Goal: Transaction & Acquisition: Purchase product/service

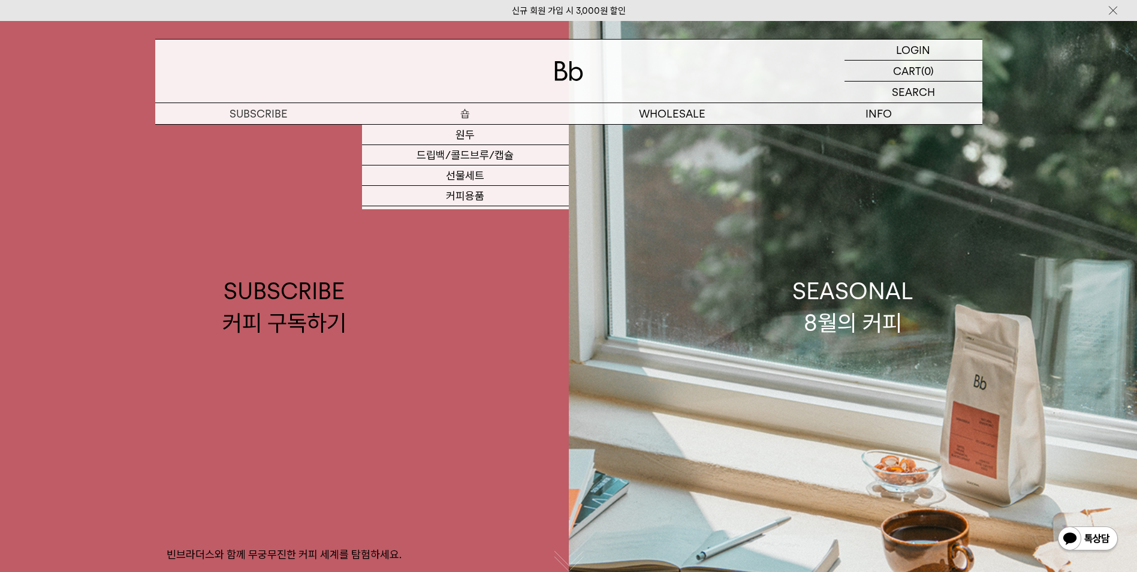
click at [479, 111] on p "숍" at bounding box center [465, 113] width 207 height 21
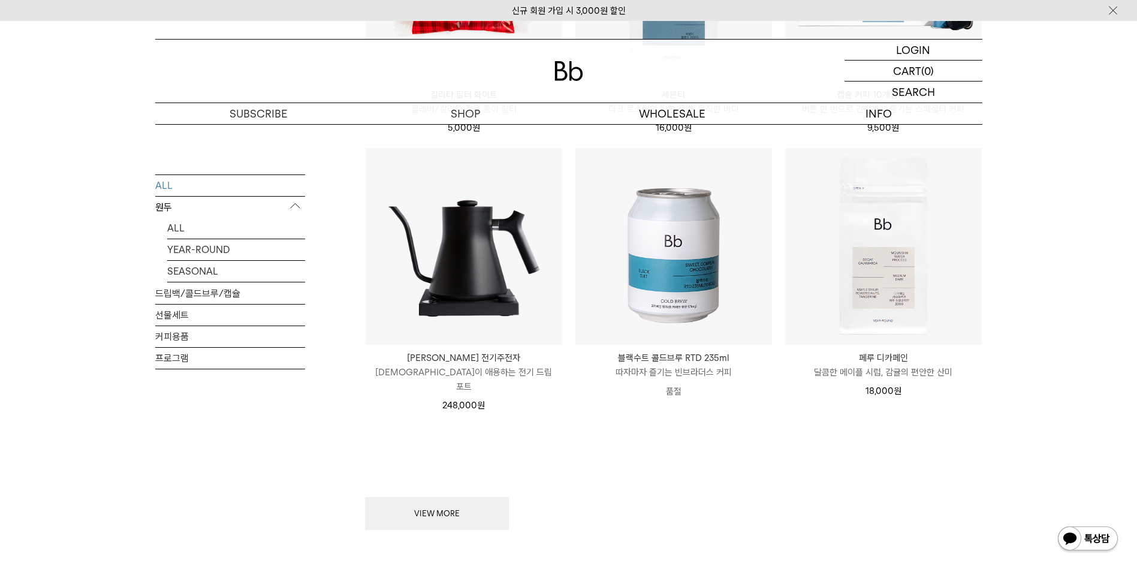
scroll to position [1559, 0]
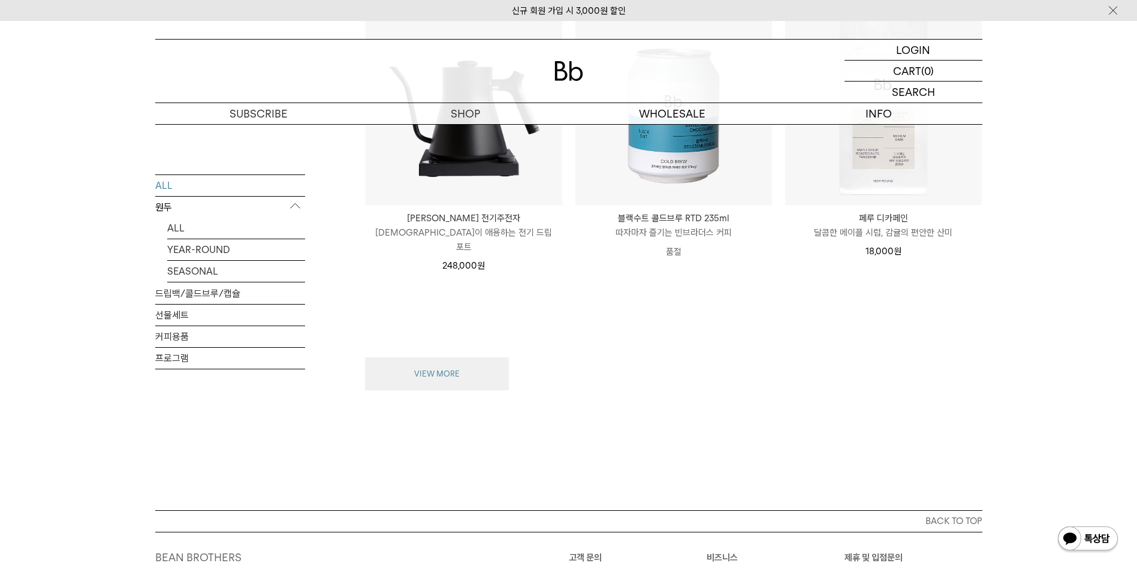
click at [481, 357] on button "VIEW MORE" at bounding box center [437, 374] width 144 height 34
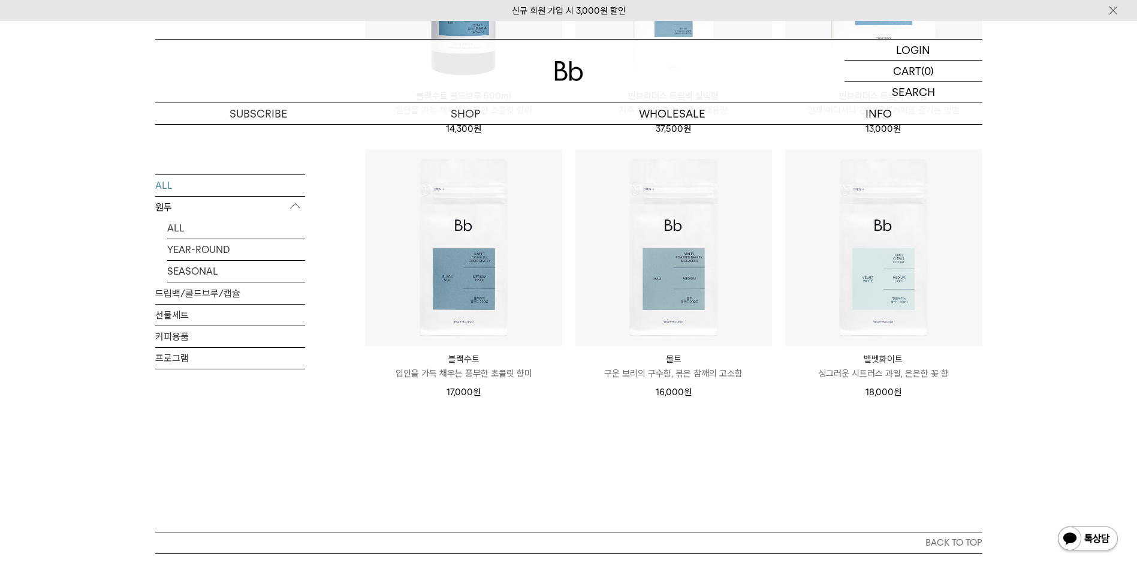
scroll to position [2485, 0]
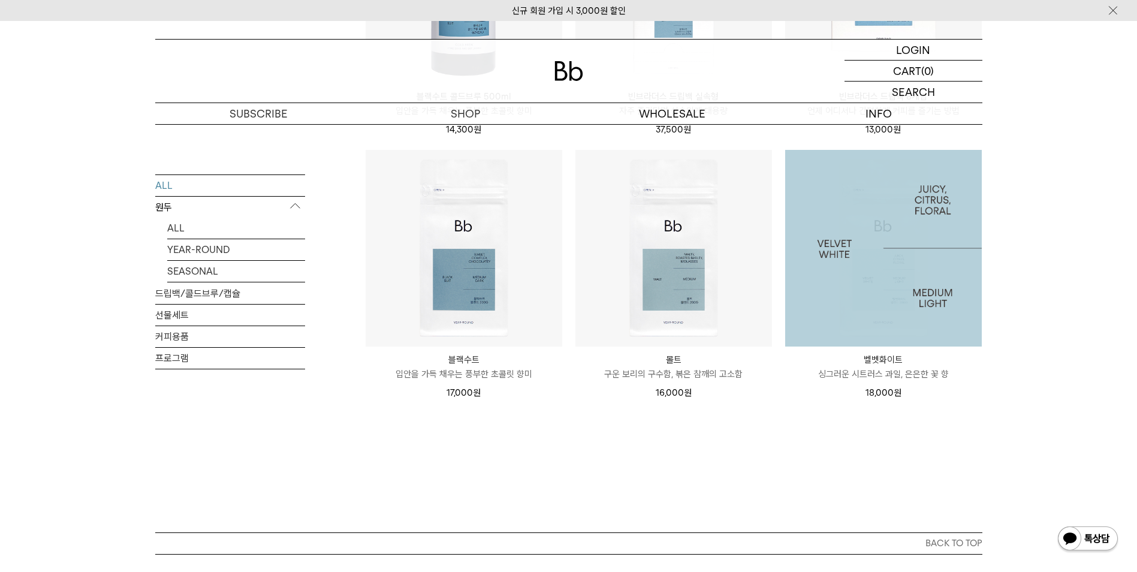
click at [894, 250] on img at bounding box center [883, 248] width 197 height 197
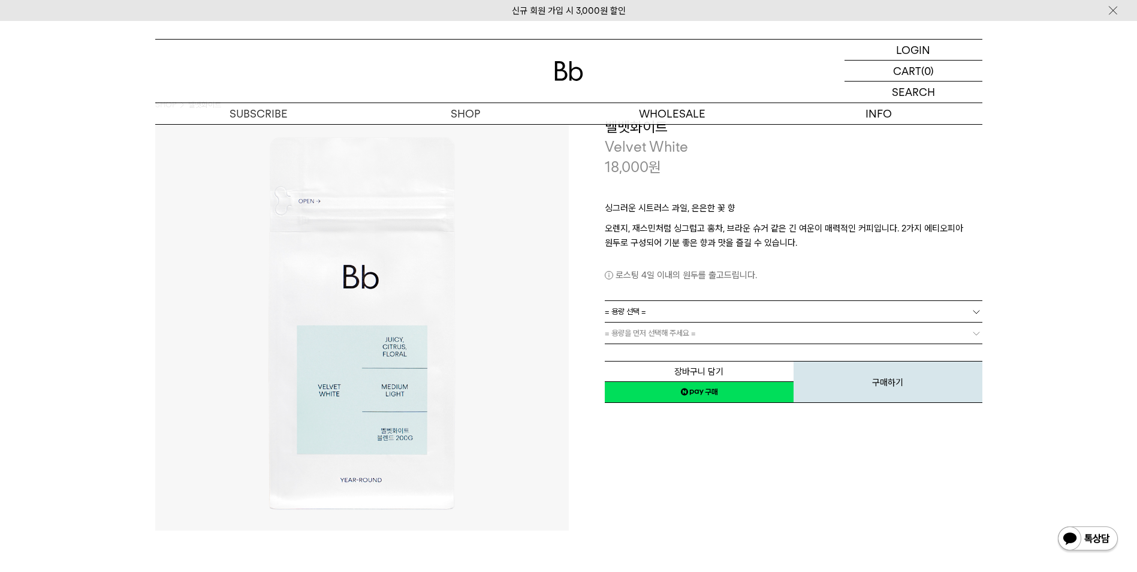
scroll to position [60, 0]
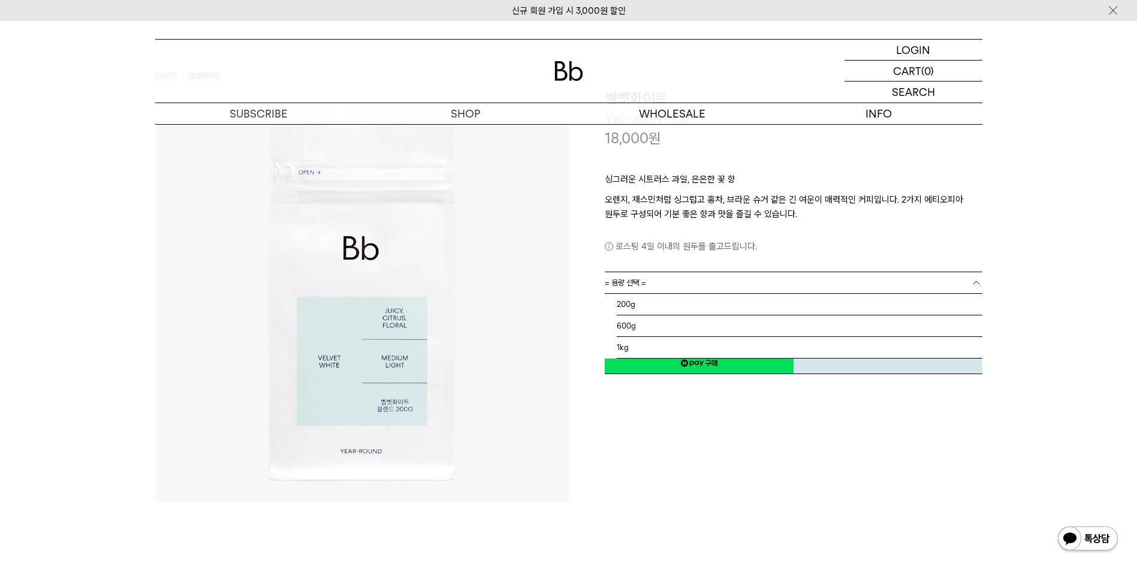
click at [716, 282] on link "= 용량 선택 =" at bounding box center [794, 282] width 378 height 21
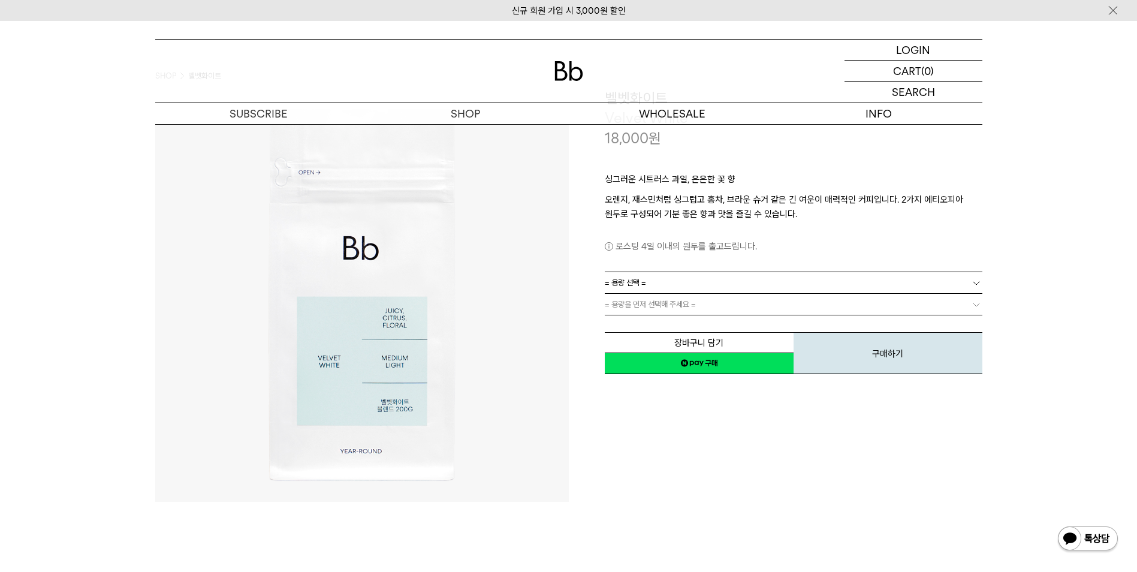
drag, startPoint x: 956, startPoint y: 473, endPoint x: 938, endPoint y: 454, distance: 26.7
click at [943, 460] on div "**********" at bounding box center [776, 295] width 414 height 414
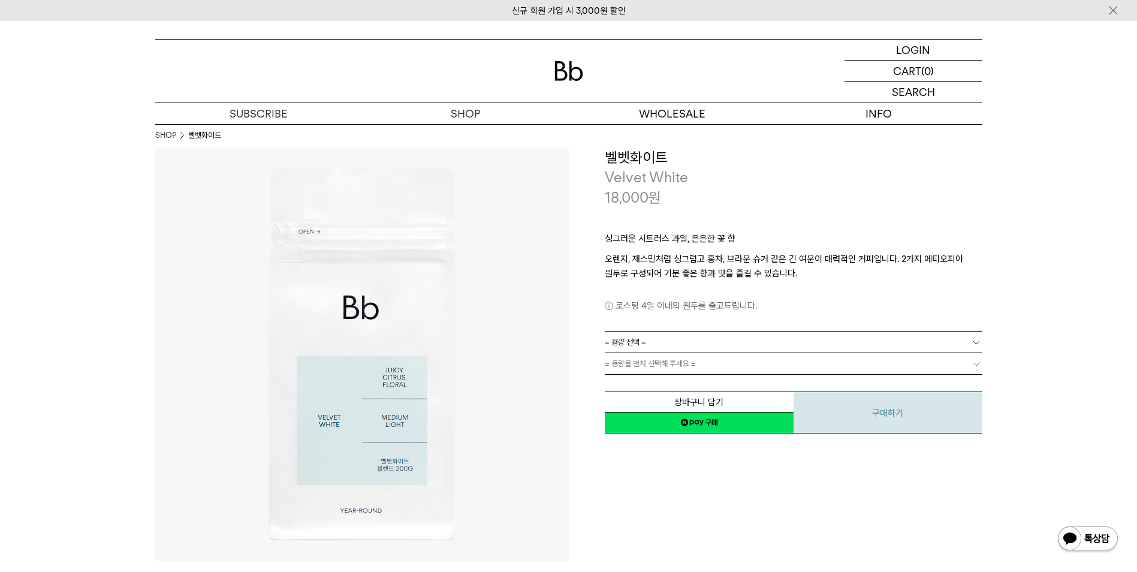
scroll to position [0, 0]
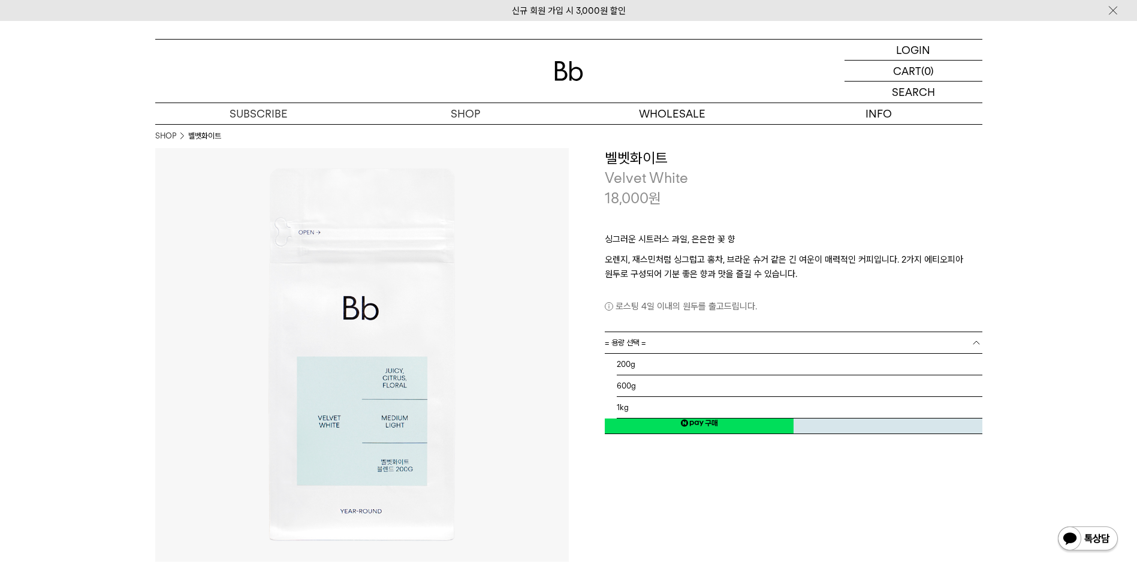
click at [701, 341] on link "= 용량 선택 =" at bounding box center [794, 342] width 378 height 21
click at [704, 365] on li "200g" at bounding box center [800, 365] width 366 height 22
click at [694, 345] on link "200g" at bounding box center [794, 342] width 378 height 21
click at [680, 390] on li "600g" at bounding box center [800, 386] width 366 height 22
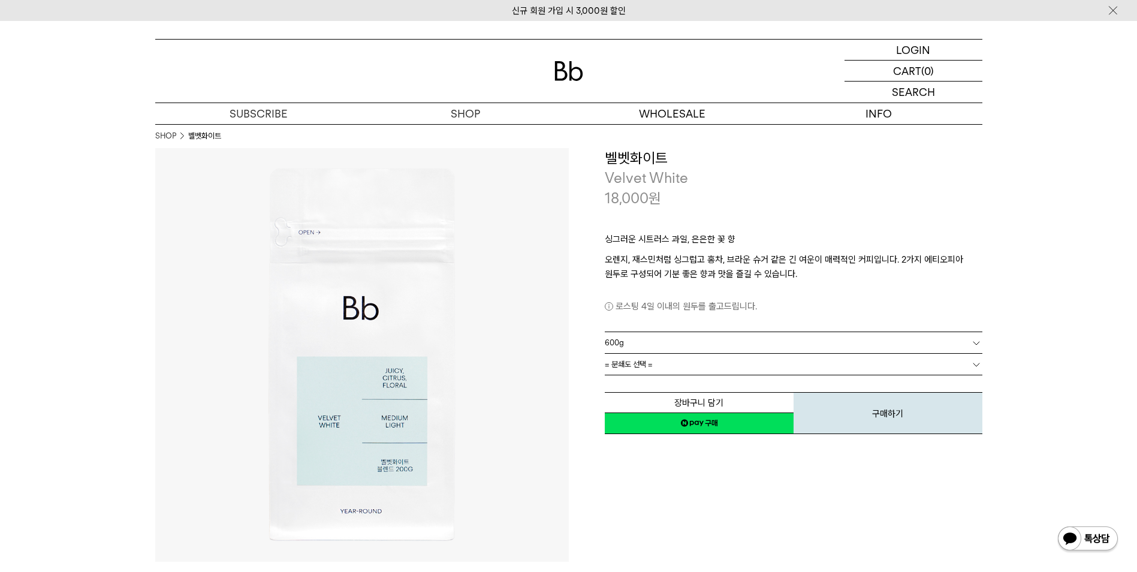
click at [697, 362] on link "= 분쇄도 선택 =" at bounding box center [794, 364] width 378 height 21
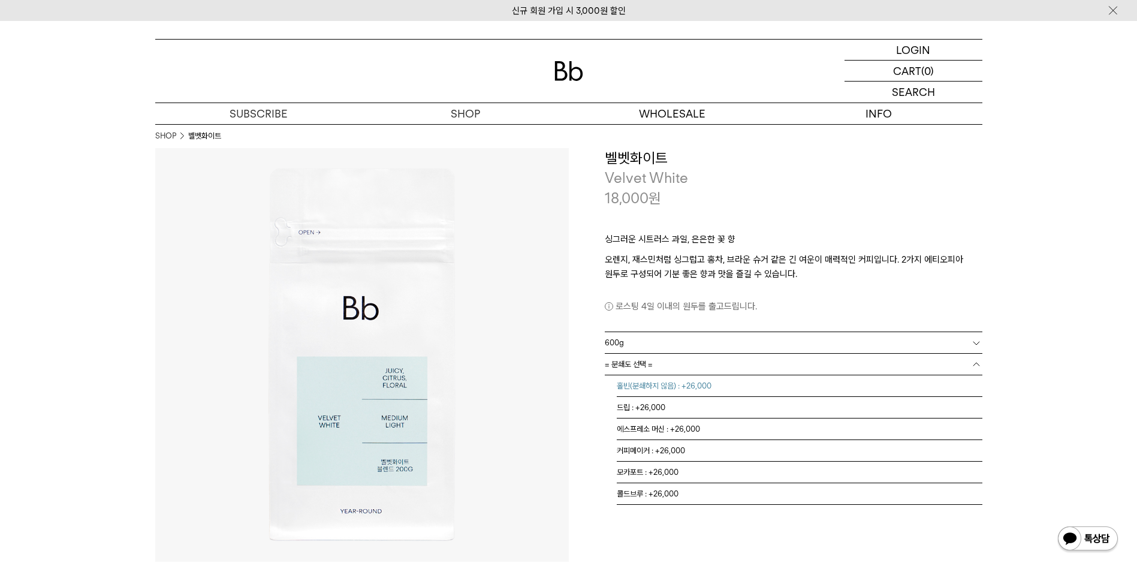
click at [728, 386] on li "홀빈(분쇄하지 않음) : +26,000" at bounding box center [800, 386] width 366 height 22
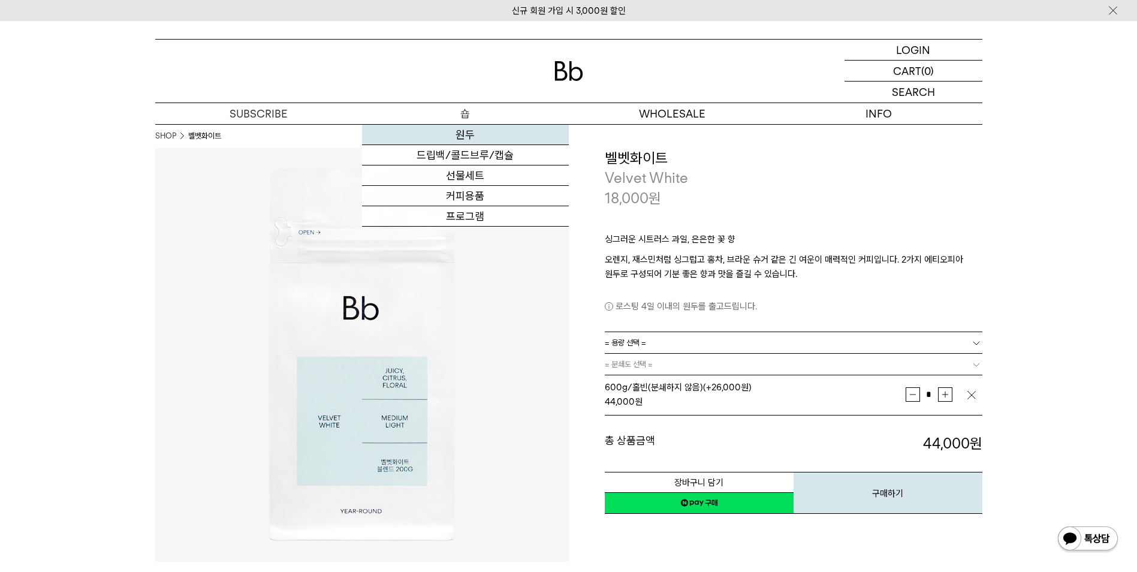
click at [451, 137] on link "원두" at bounding box center [465, 135] width 207 height 20
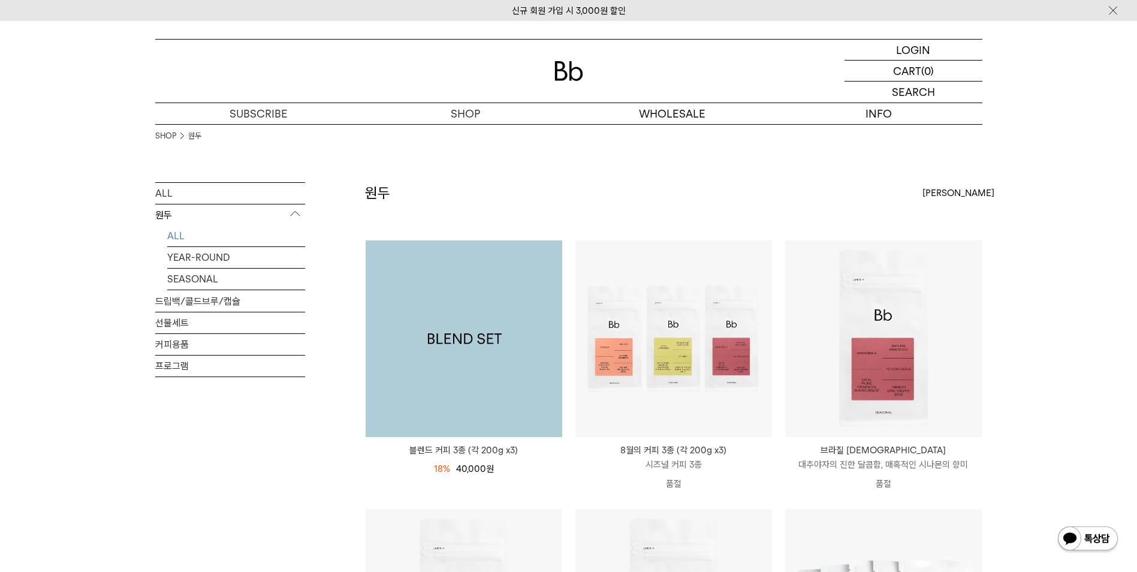
click at [502, 332] on img at bounding box center [464, 338] width 197 height 197
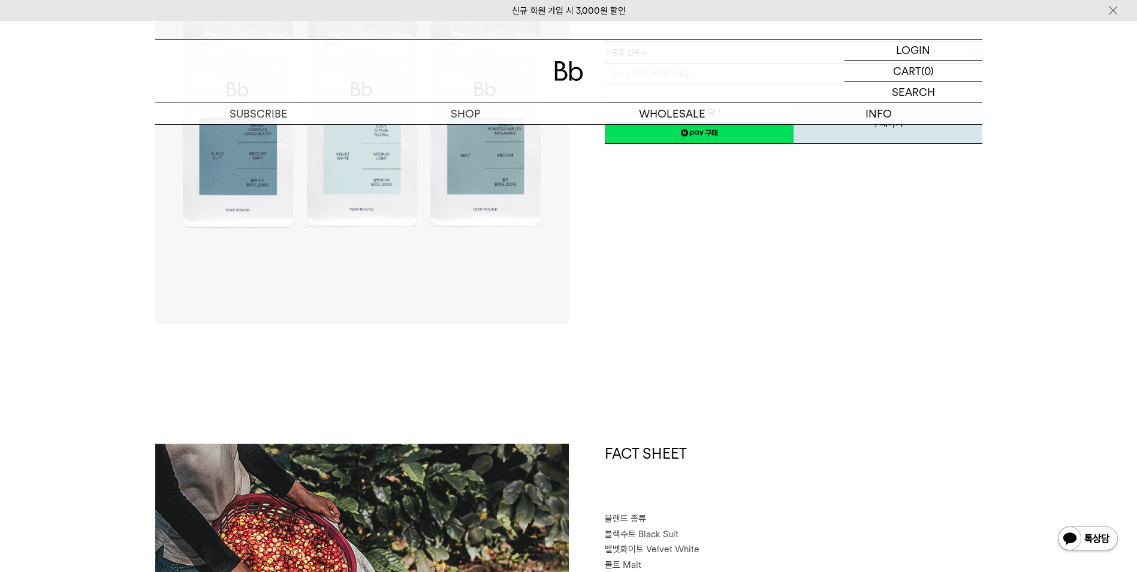
scroll to position [60, 0]
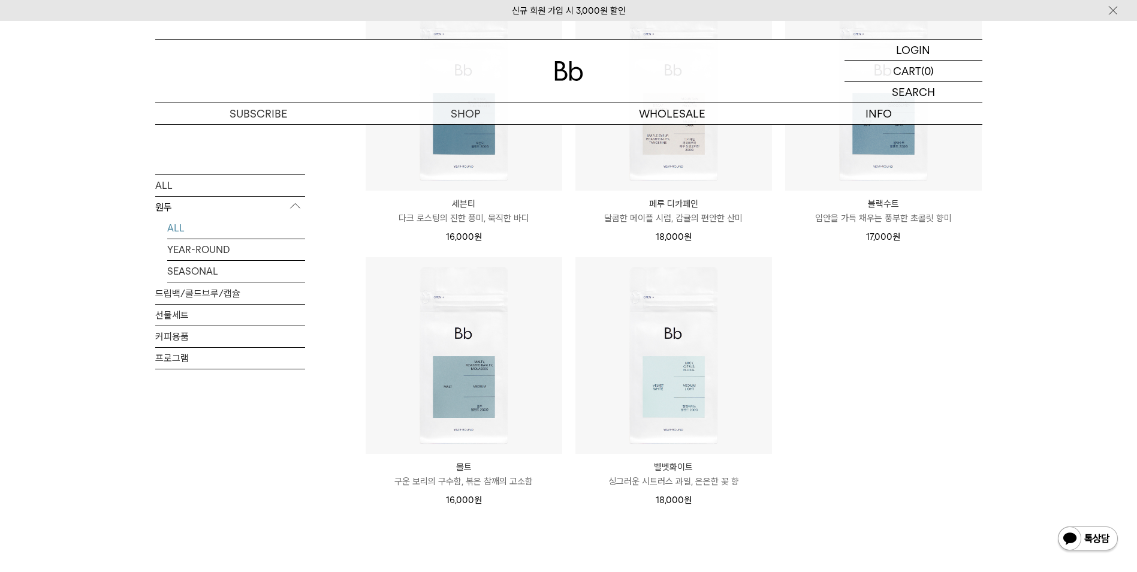
scroll to position [779, 0]
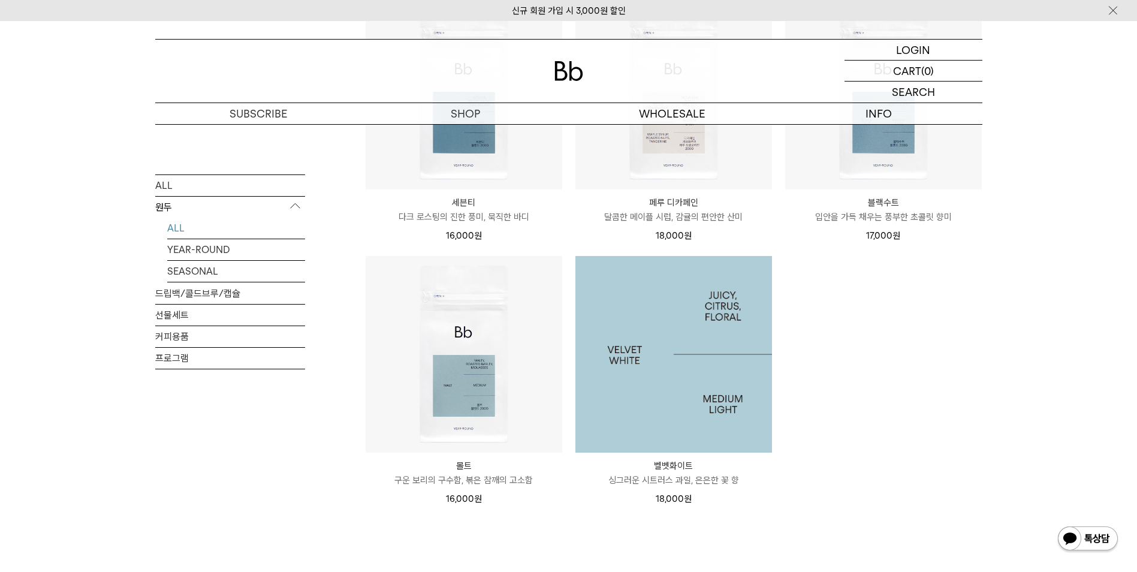
click at [709, 378] on img at bounding box center [674, 354] width 197 height 197
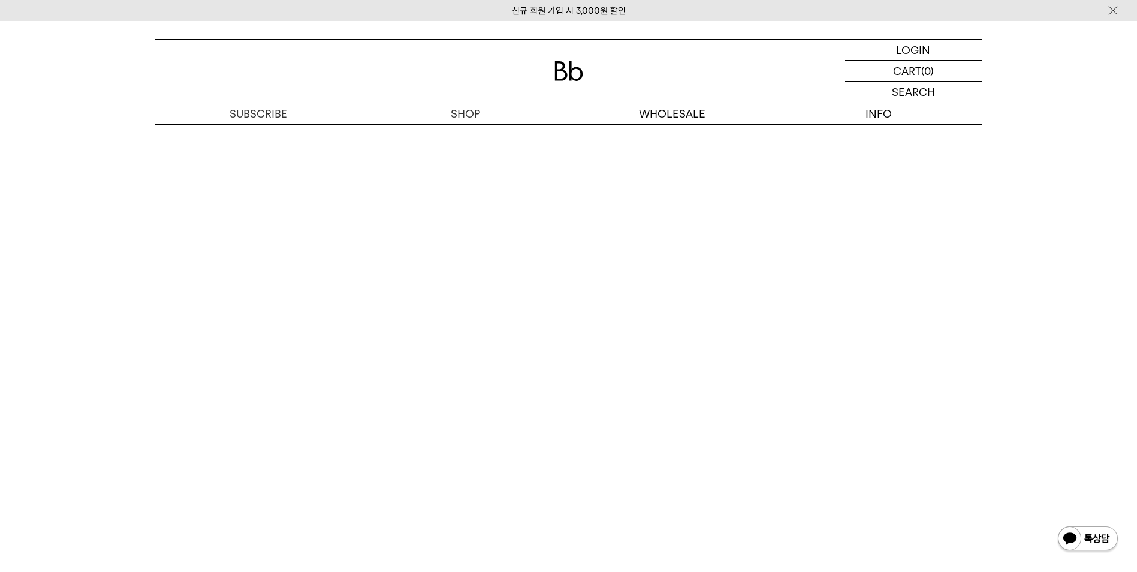
scroll to position [2878, 0]
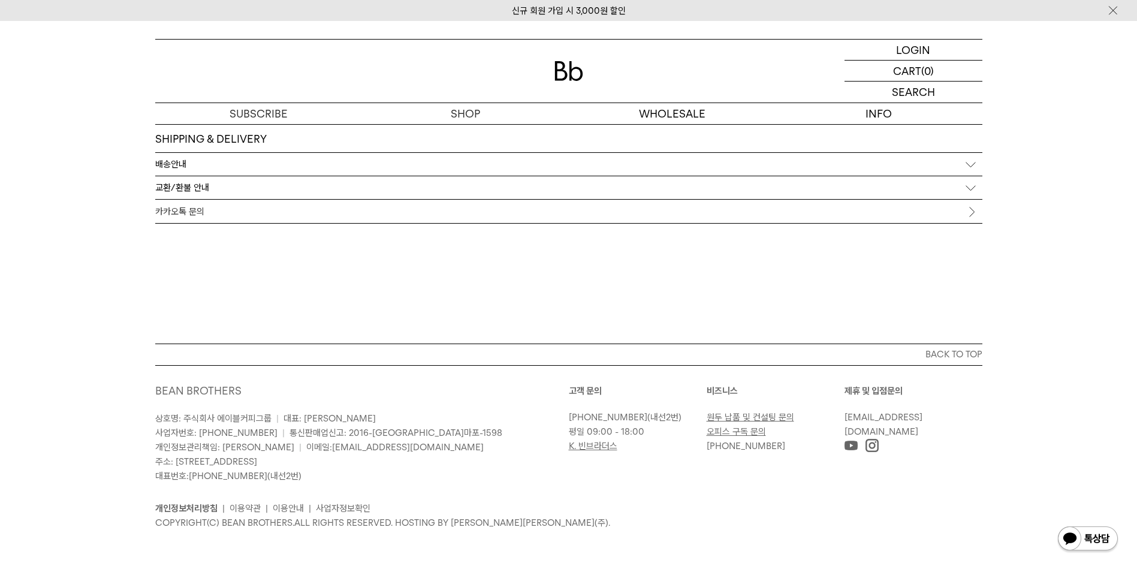
drag, startPoint x: 1094, startPoint y: 356, endPoint x: 1085, endPoint y: 333, distance: 25.1
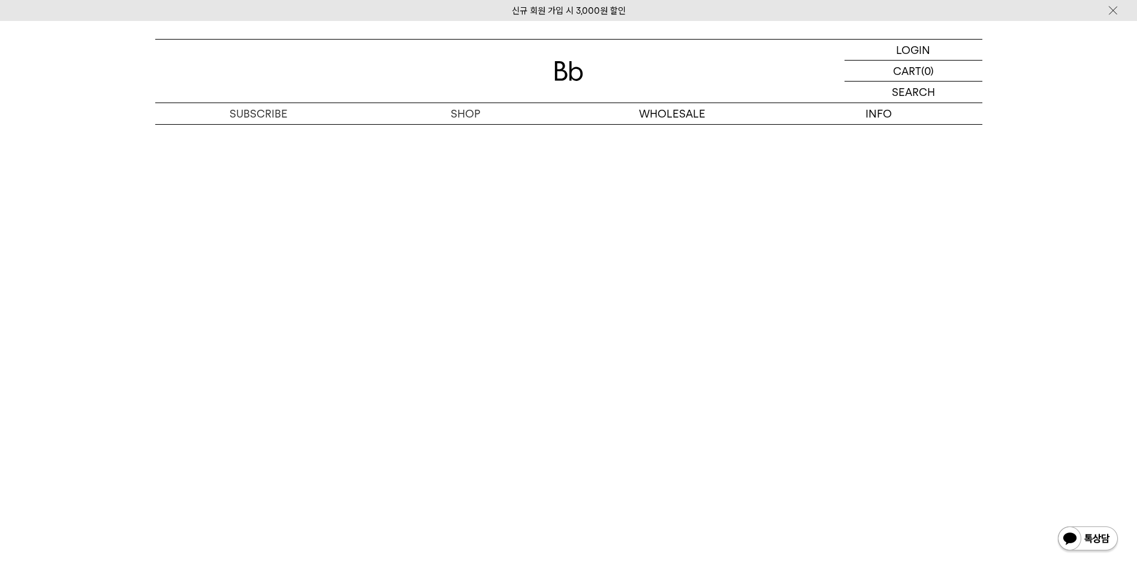
scroll to position [0, 0]
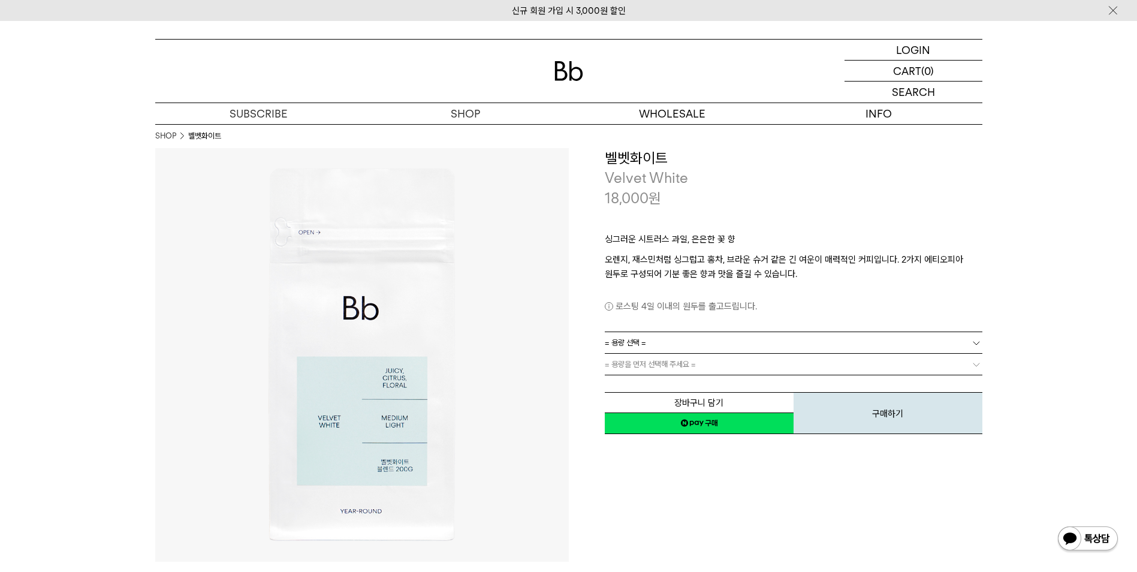
click at [778, 336] on div "**********" at bounding box center [794, 292] width 378 height 288
drag, startPoint x: 778, startPoint y: 336, endPoint x: 772, endPoint y: 344, distance: 9.4
click at [772, 344] on link "= 용량 선택 =" at bounding box center [794, 342] width 378 height 21
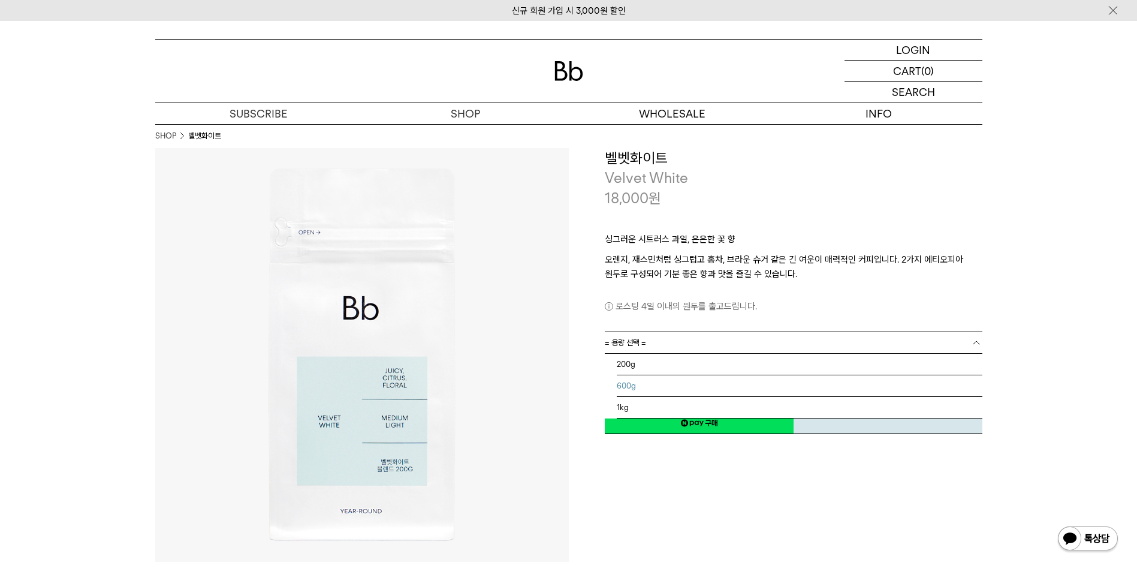
click at [645, 387] on li "600g" at bounding box center [800, 386] width 366 height 22
click at [637, 344] on link "600g" at bounding box center [794, 342] width 378 height 21
click at [639, 347] on link "600g" at bounding box center [794, 342] width 378 height 21
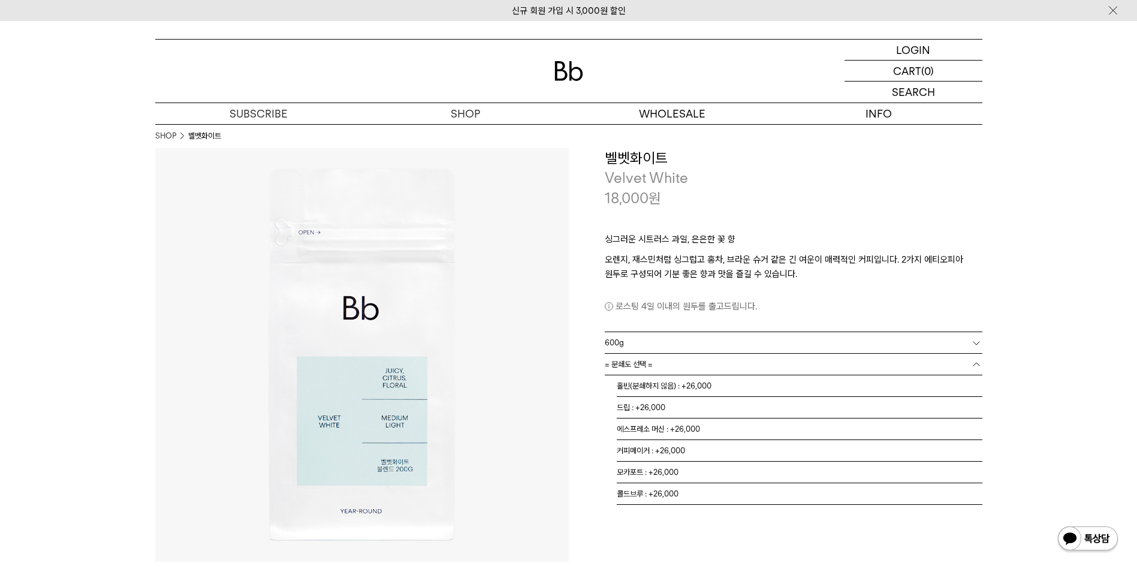
click at [651, 356] on span "= 분쇄도 선택 =" at bounding box center [629, 364] width 48 height 21
drag, startPoint x: 713, startPoint y: 286, endPoint x: 712, endPoint y: 278, distance: 7.8
click at [713, 283] on div "로스팅 4일 이내의 원두를 출고드립니다." at bounding box center [794, 297] width 378 height 32
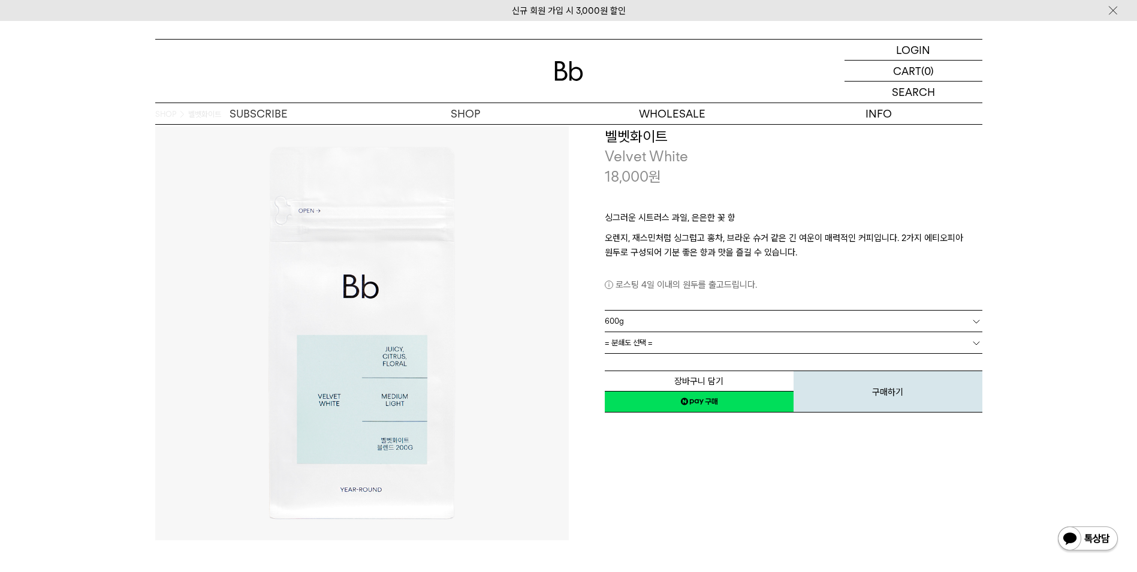
scroll to position [60, 0]
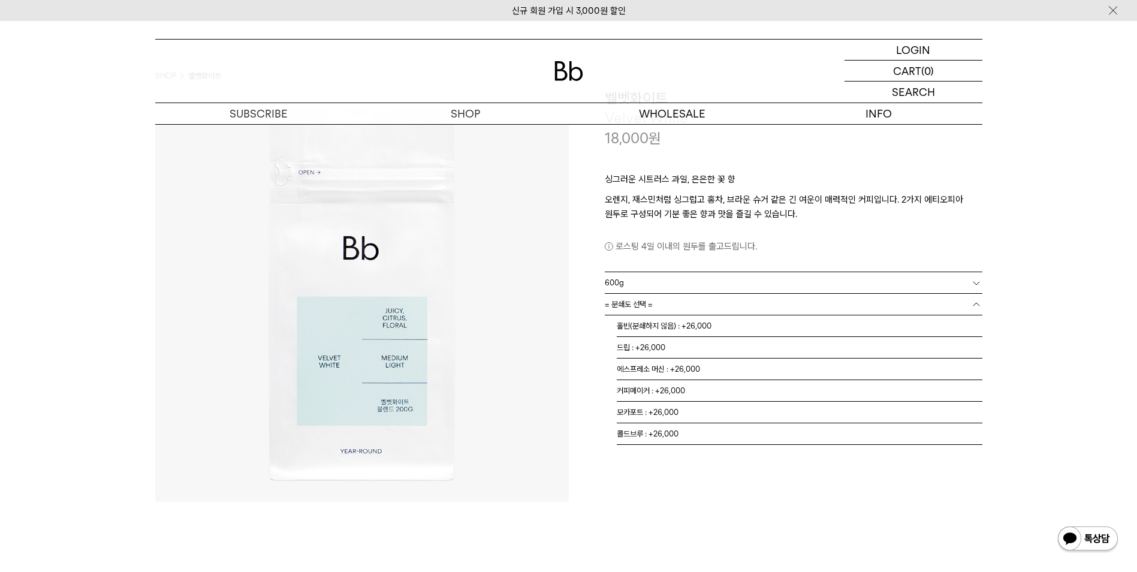
click at [687, 302] on link "= 분쇄도 선택 =" at bounding box center [794, 304] width 378 height 21
click at [739, 300] on link "= 분쇄도 선택 =" at bounding box center [794, 304] width 378 height 21
click at [754, 413] on li "모카포트 : +26,000" at bounding box center [800, 413] width 366 height 22
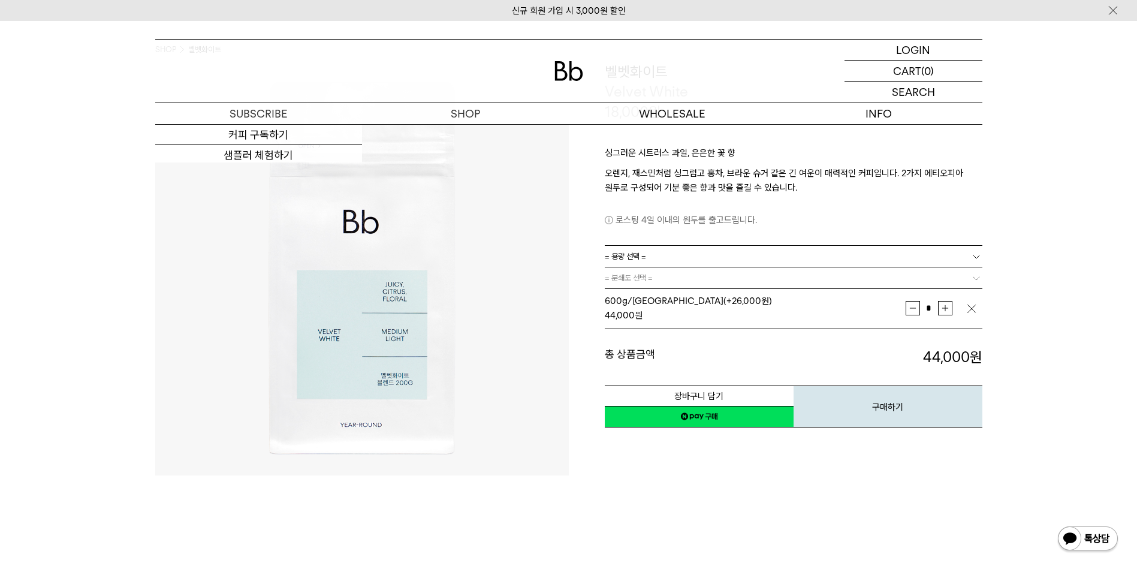
scroll to position [0, 0]
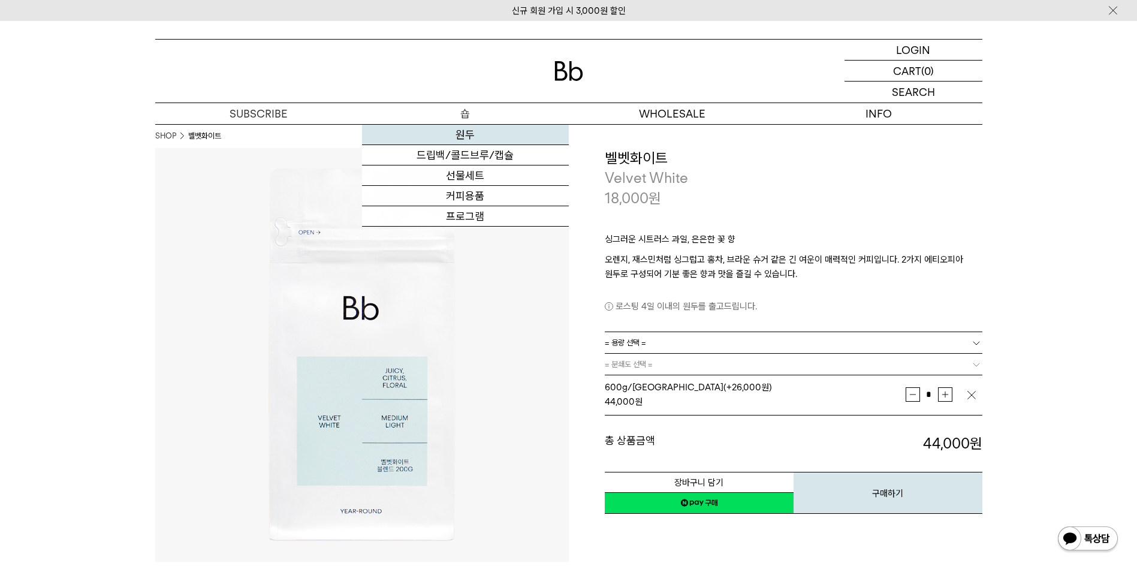
click at [474, 135] on link "원두" at bounding box center [465, 135] width 207 height 20
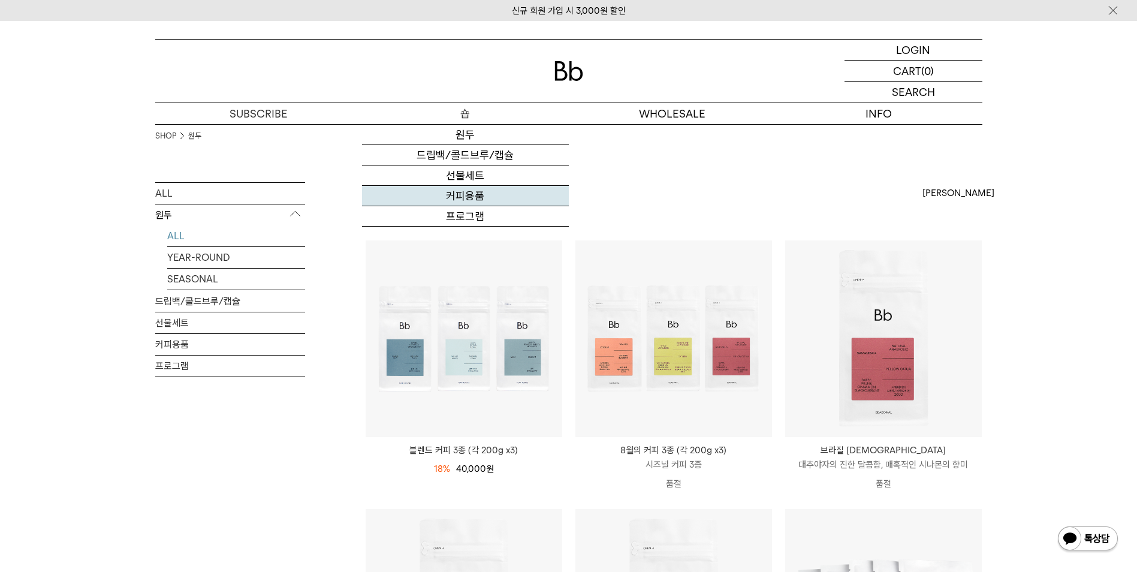
click at [497, 194] on link "커피용품" at bounding box center [465, 196] width 207 height 20
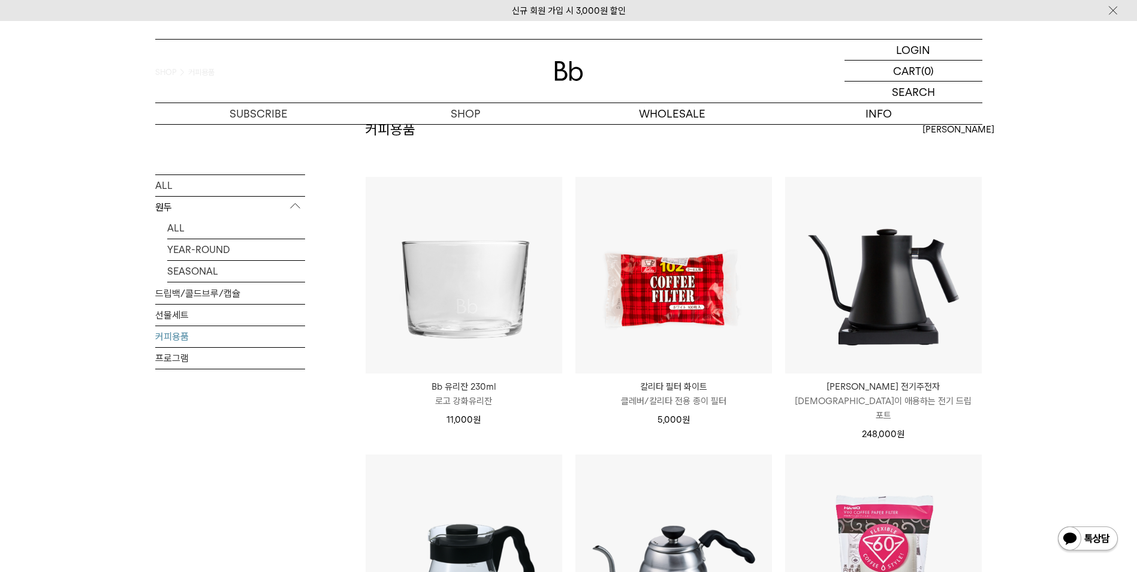
scroll to position [60, 0]
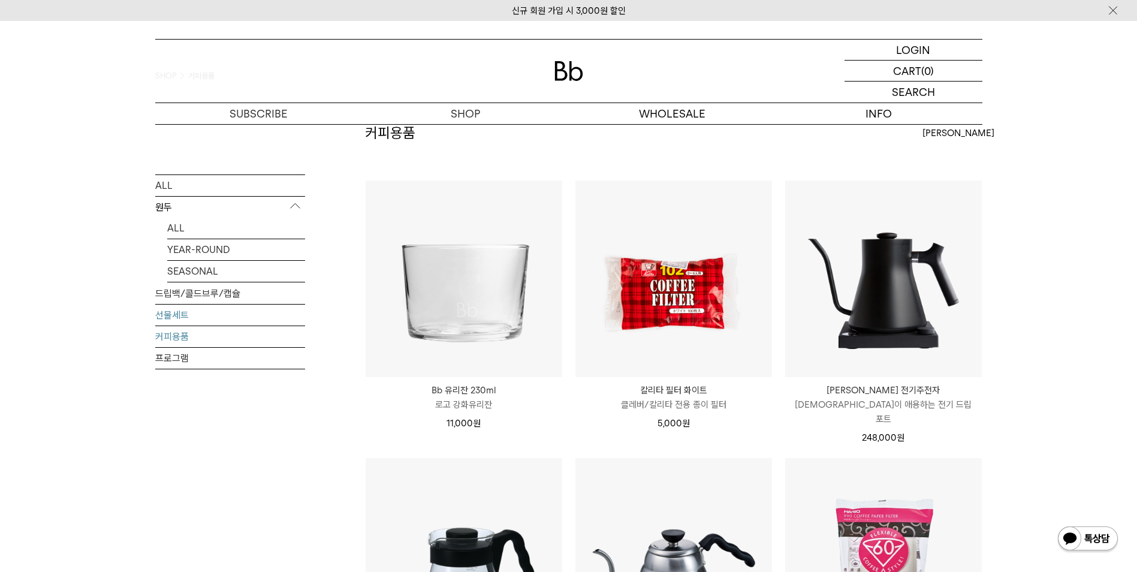
click at [239, 308] on link "선물세트" at bounding box center [230, 314] width 150 height 21
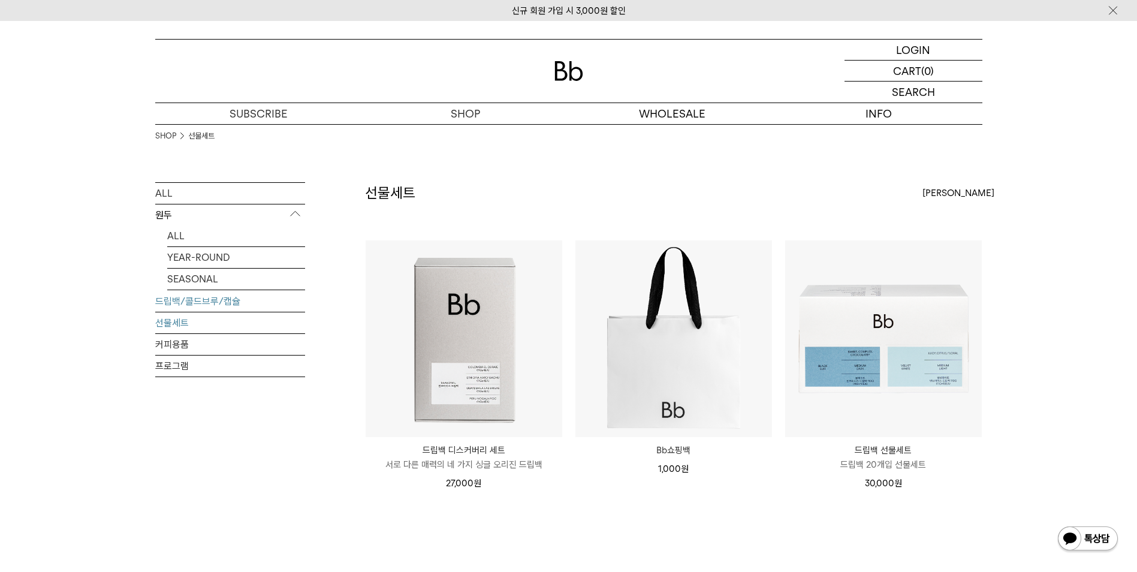
click at [238, 305] on link "드립백/콜드브루/캡슐" at bounding box center [230, 301] width 150 height 21
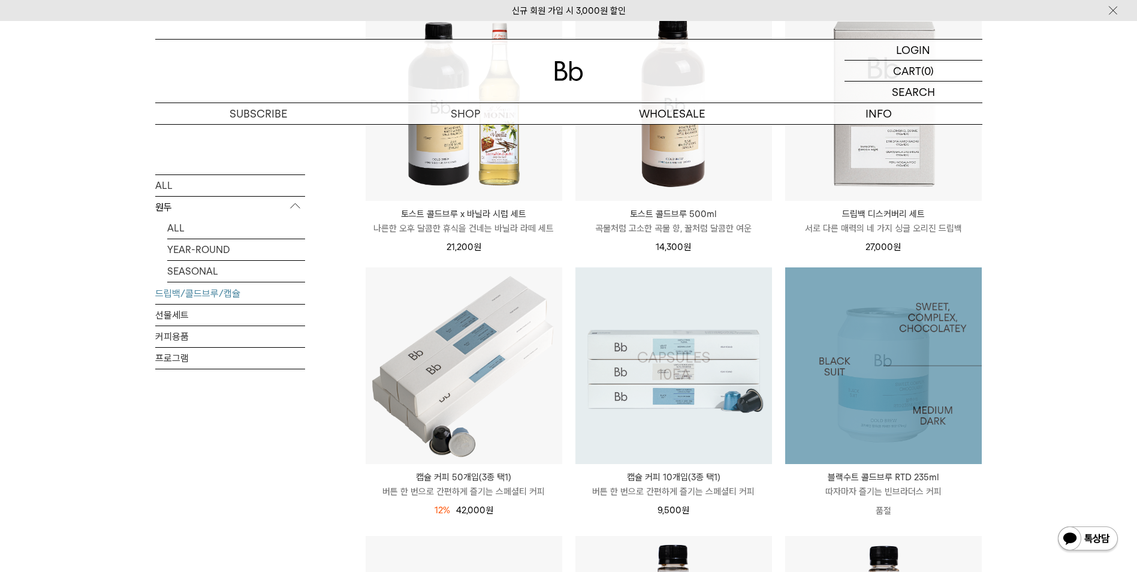
scroll to position [235, 0]
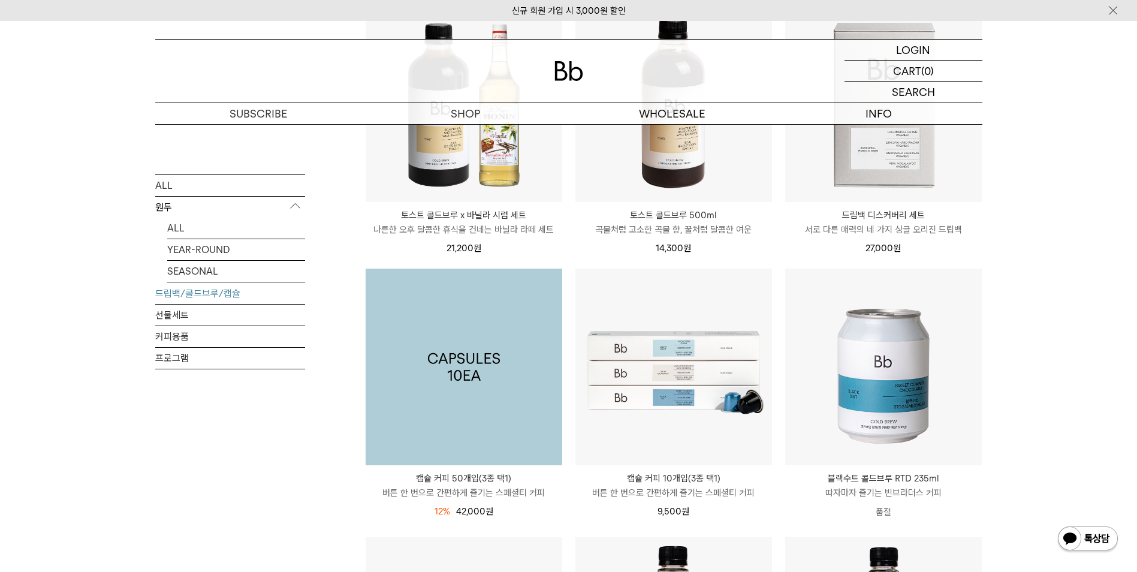
click at [492, 379] on img at bounding box center [464, 367] width 197 height 197
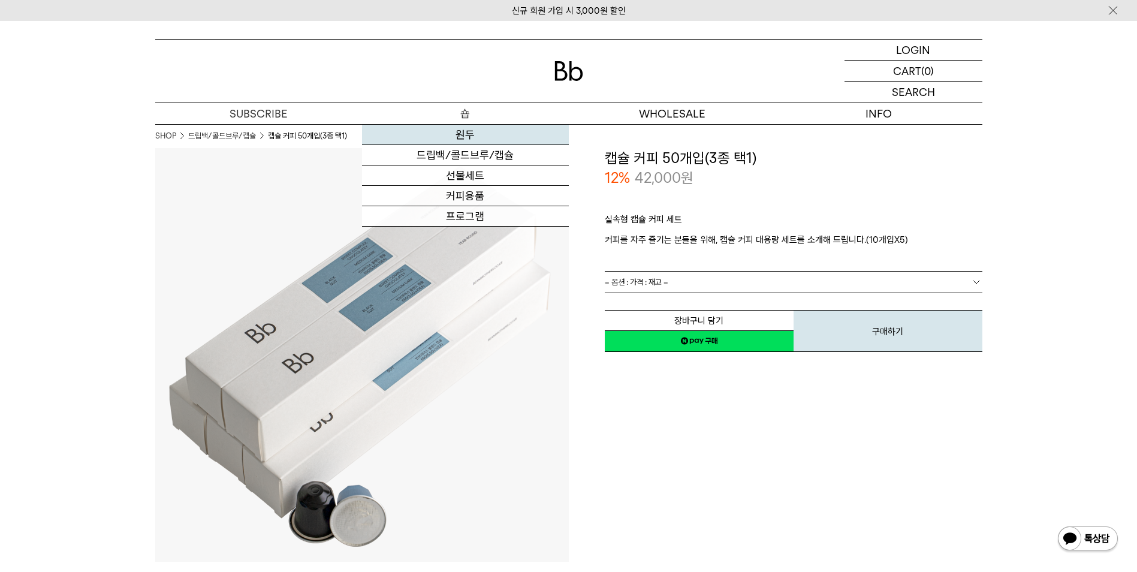
click at [478, 129] on link "원두" at bounding box center [465, 135] width 207 height 20
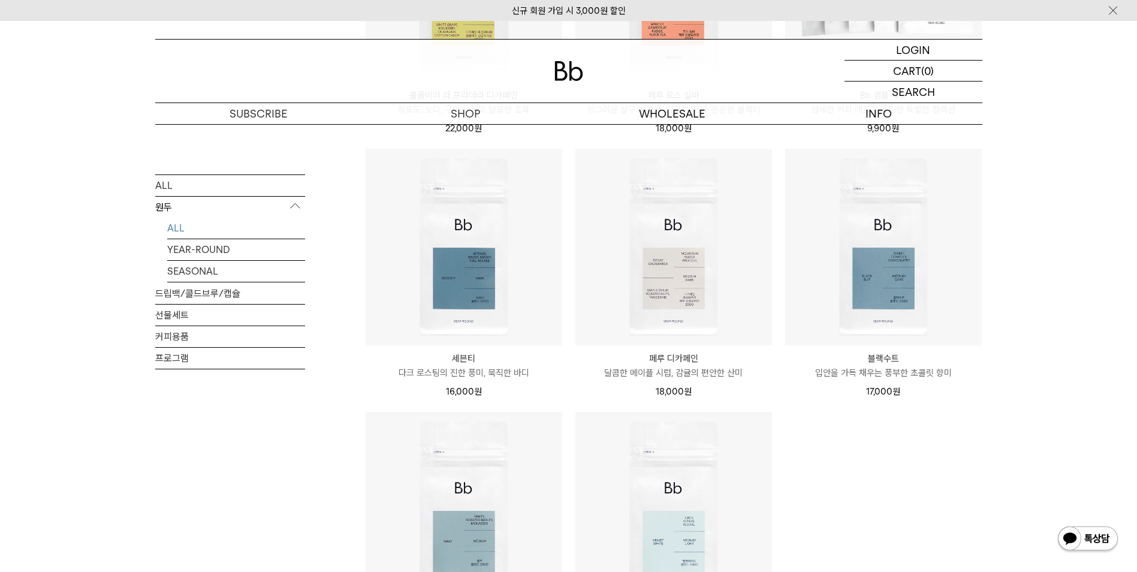
scroll to position [779, 0]
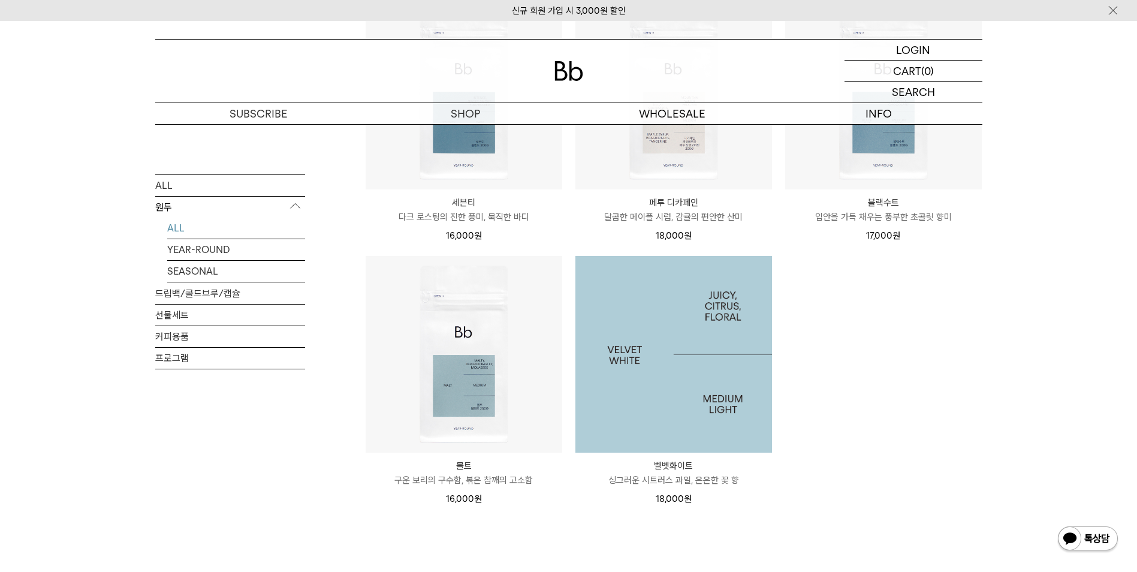
click at [697, 374] on img at bounding box center [674, 354] width 197 height 197
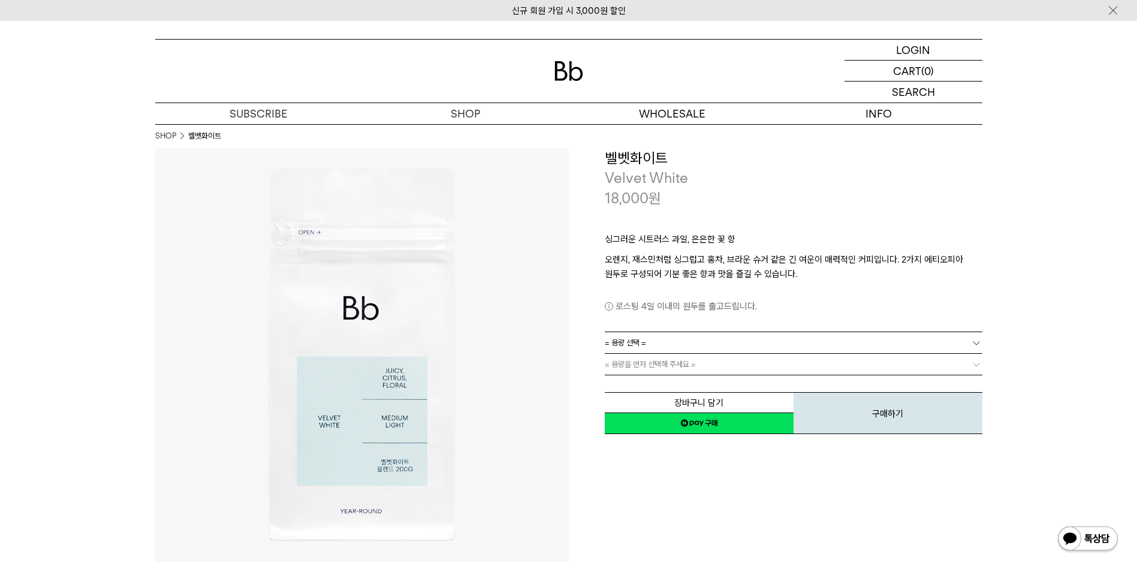
drag, startPoint x: 573, startPoint y: 493, endPoint x: 580, endPoint y: 474, distance: 21.1
click at [574, 489] on div "**********" at bounding box center [776, 355] width 414 height 414
click at [737, 336] on link "= 용량 선택 =" at bounding box center [794, 342] width 378 height 21
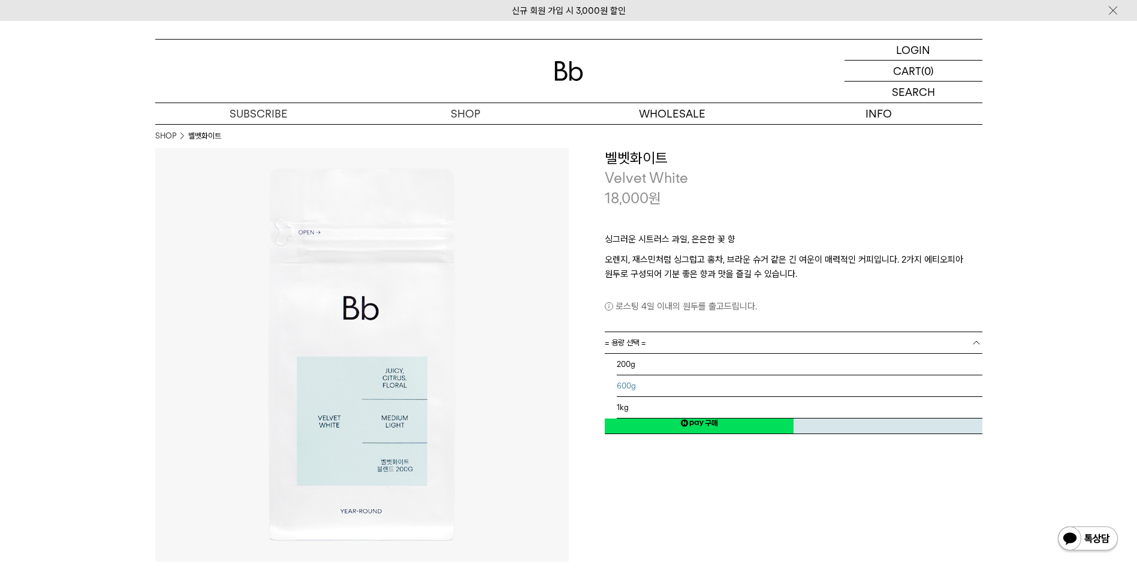
click at [696, 381] on li "600g" at bounding box center [800, 386] width 366 height 22
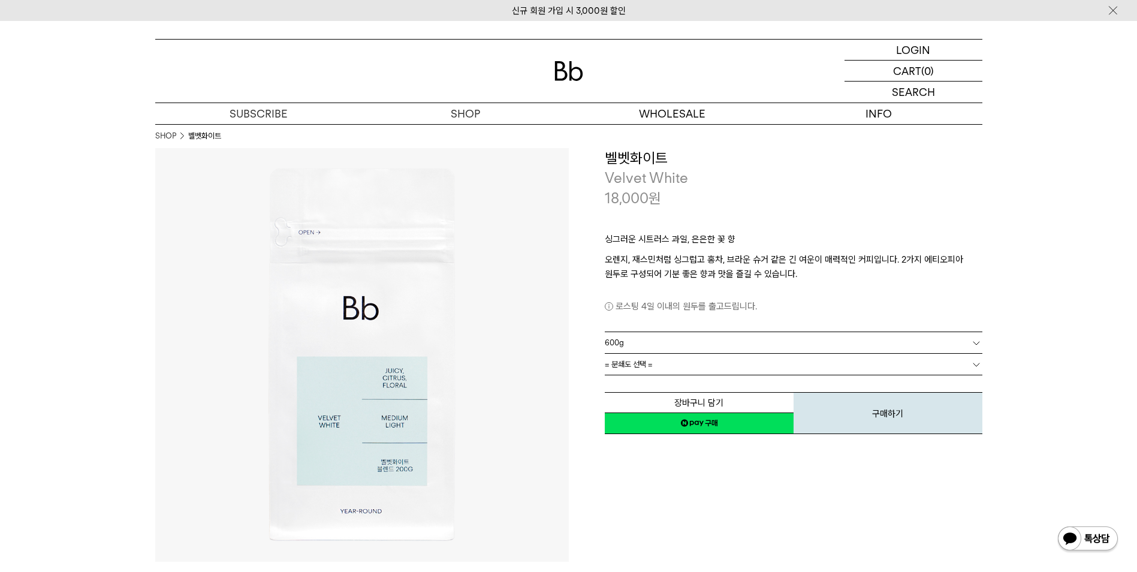
click at [704, 344] on link "600g" at bounding box center [794, 342] width 378 height 21
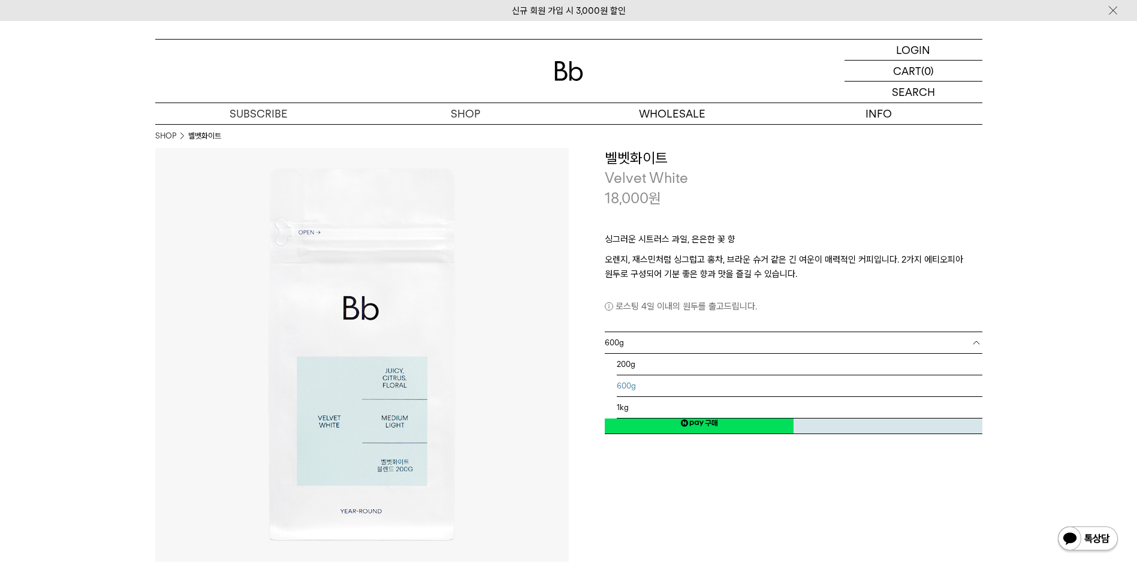
click at [747, 291] on div "로스팅 4일 이내의 원두를 출고드립니다." at bounding box center [794, 297] width 378 height 32
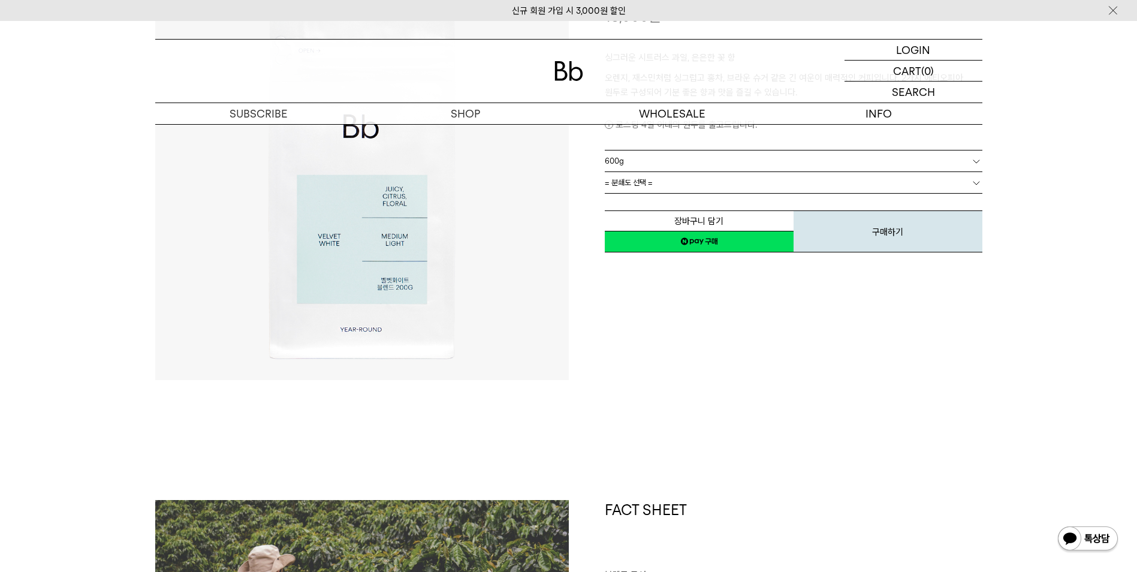
scroll to position [180, 0]
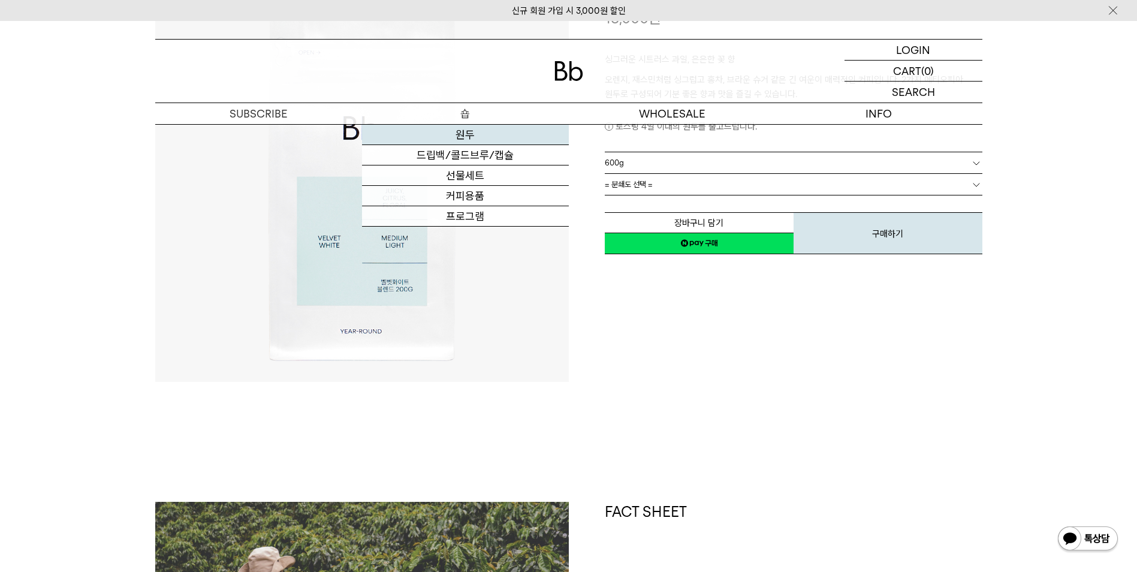
click at [463, 127] on link "원두" at bounding box center [465, 135] width 207 height 20
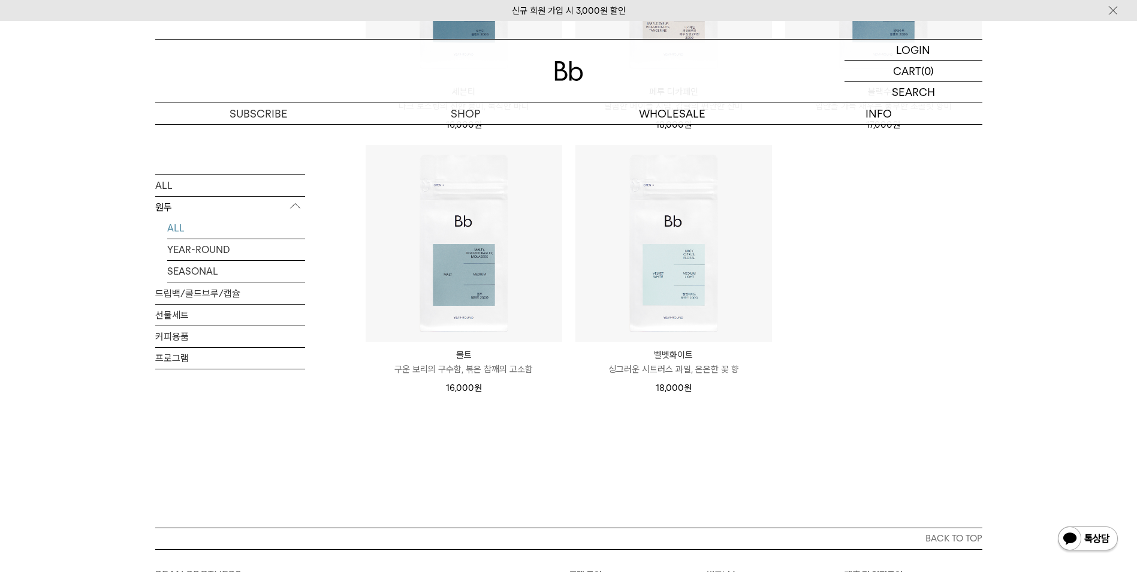
scroll to position [715, 0]
